Goal: Check status: Check status

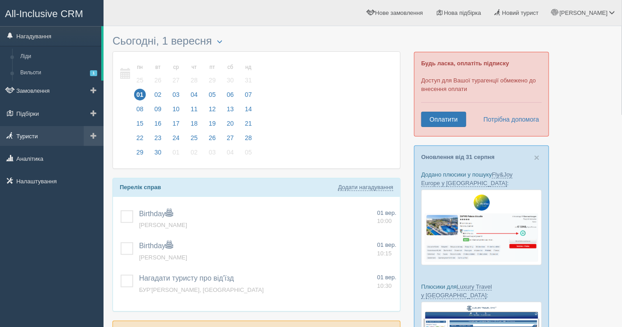
click at [34, 134] on link "Туристи" at bounding box center [51, 136] width 103 height 20
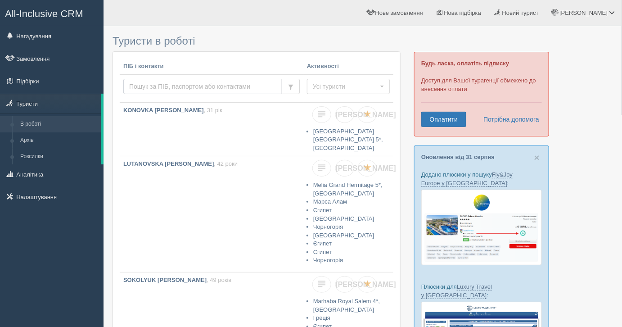
click at [174, 88] on input "text" at bounding box center [202, 86] width 159 height 15
paste input "BURIANOV"
type input "BURIANOV"
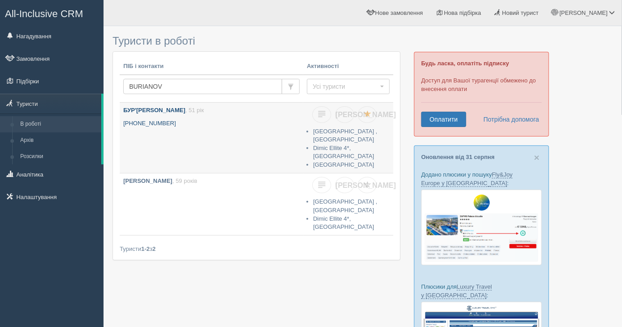
click at [197, 147] on link "БУР'ЯНОВА ГАЛИНА МИКОЛАЇВНА , 51 рік +380 97 871 8872" at bounding box center [212, 135] width 184 height 65
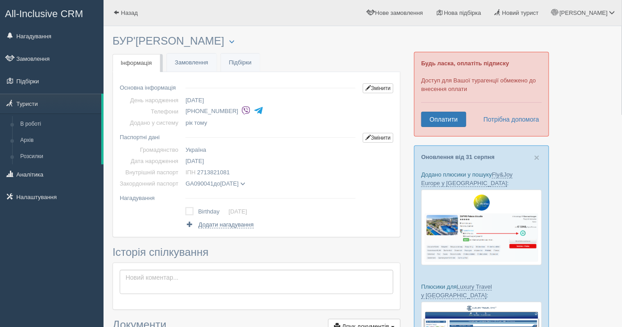
click at [245, 184] on span at bounding box center [242, 183] width 5 height 5
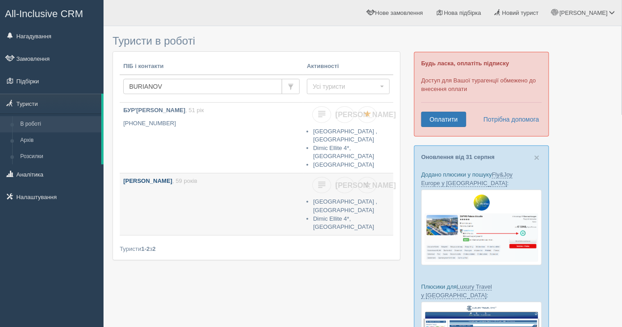
click at [264, 204] on link "БУР'ЯНОВ СЕРГІЙ ОЛЕКСАНДРОВИЧ , 59 років" at bounding box center [212, 201] width 184 height 57
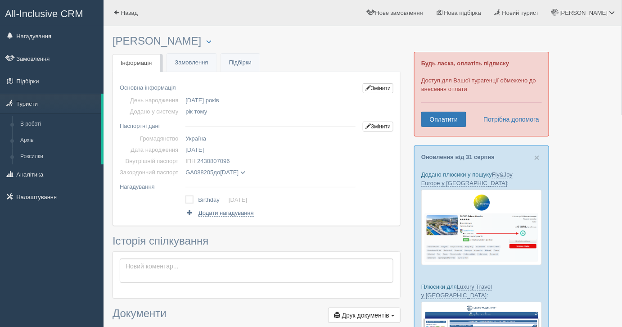
click at [245, 171] on span at bounding box center [242, 172] width 5 height 5
